Goal: Information Seeking & Learning: Learn about a topic

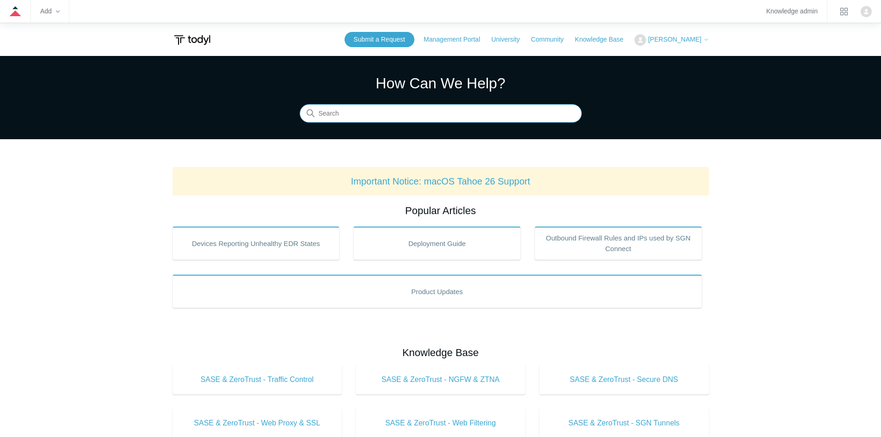
click at [352, 116] on input "Search" at bounding box center [441, 114] width 282 height 19
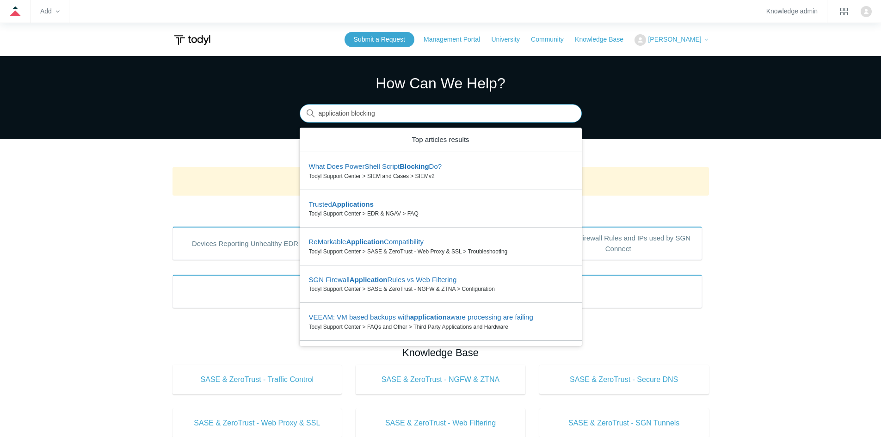
type input "application blocking"
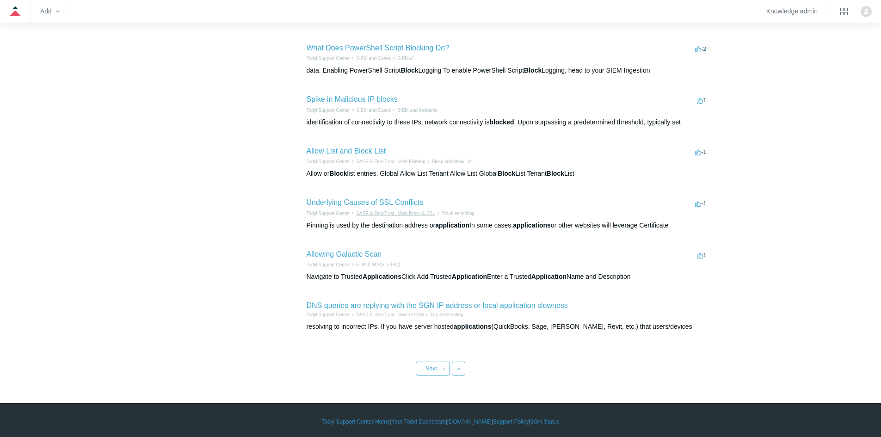
scroll to position [300, 0]
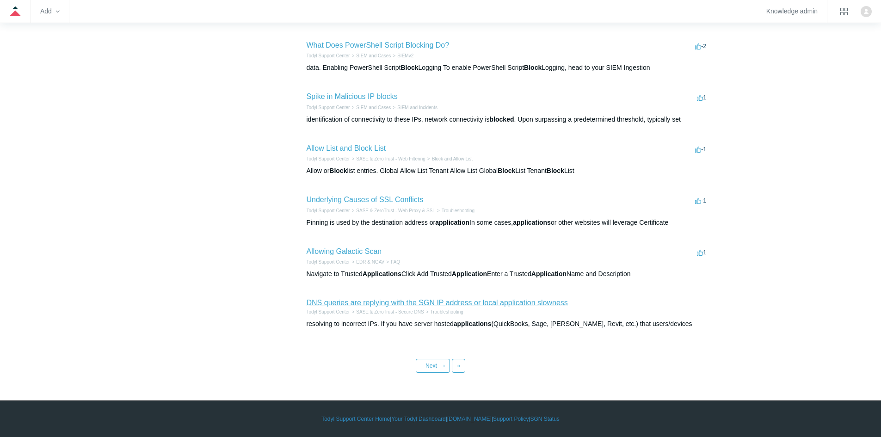
click at [414, 301] on link "DNS queries are replying with the SGN IP address or local application slowness" at bounding box center [437, 303] width 261 height 8
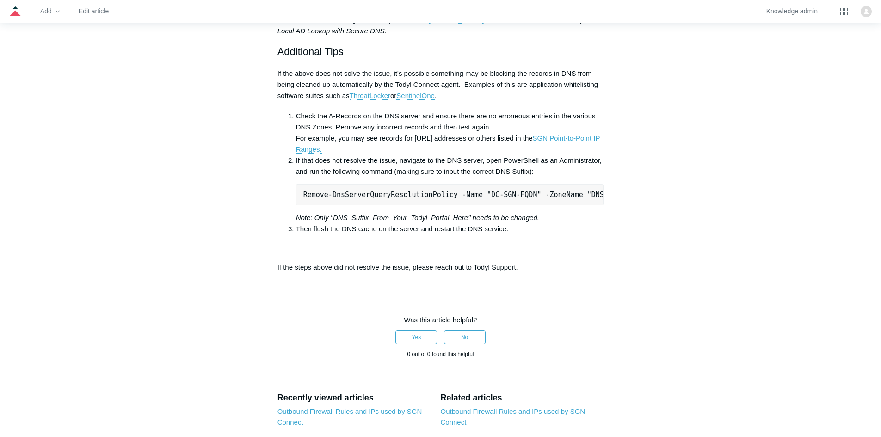
click at [226, 225] on aside "Articles in this section Windows Server 2016 no longer replying to DNS requests…" at bounding box center [218, 63] width 91 height 1023
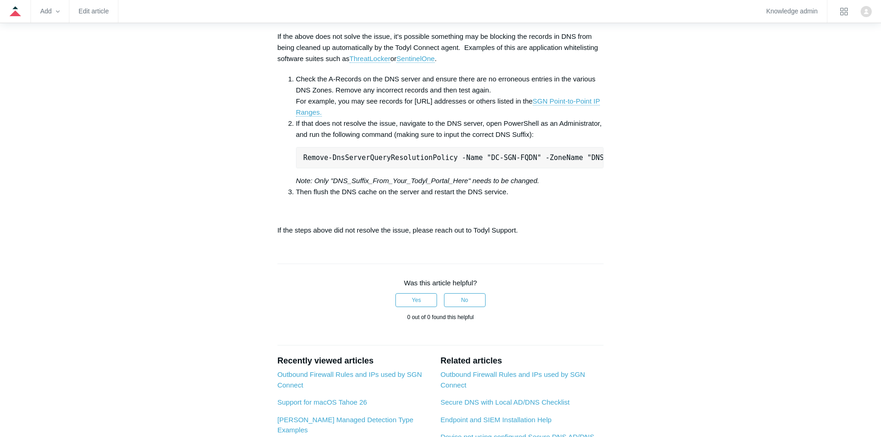
scroll to position [648, 0]
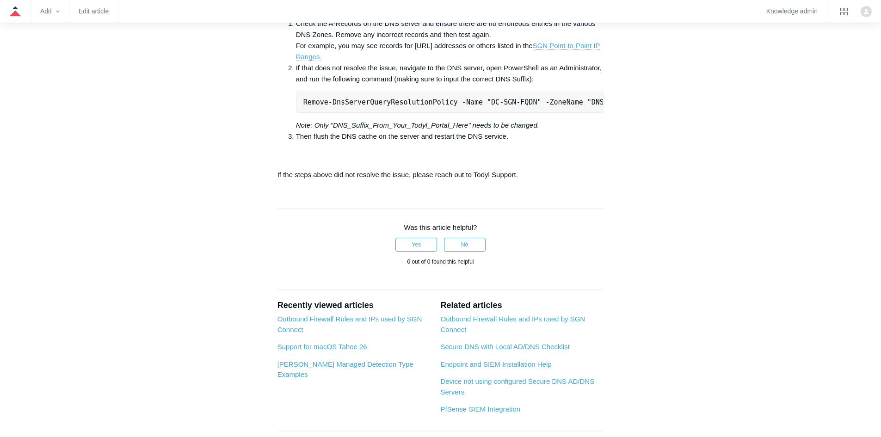
drag, startPoint x: 168, startPoint y: 244, endPoint x: 148, endPoint y: 123, distance: 122.0
